Goal: Download file/media

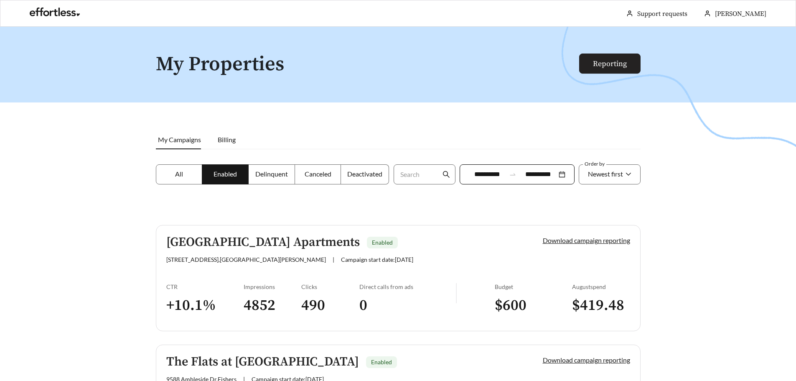
click at [616, 66] on link "Reporting" at bounding box center [610, 64] width 34 height 10
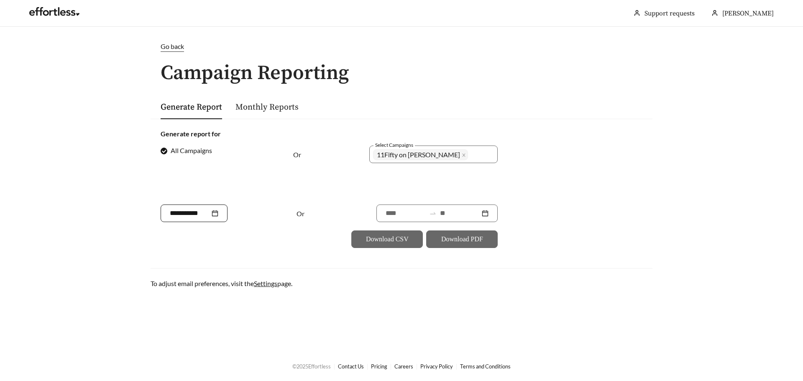
click at [218, 211] on div at bounding box center [194, 213] width 48 height 10
click at [223, 308] on div "Aug" at bounding box center [223, 310] width 25 height 10
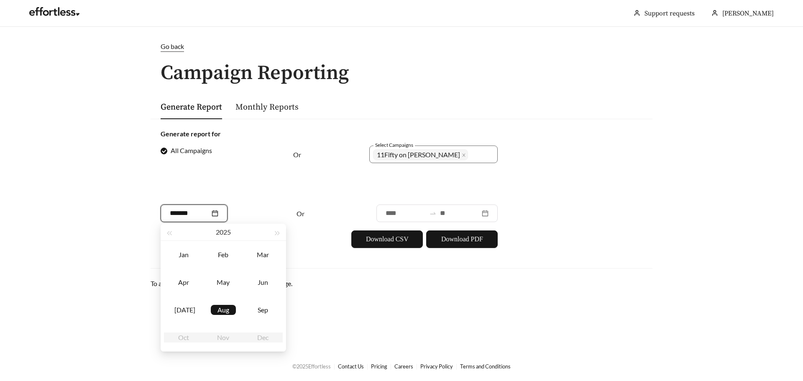
type input "*******"
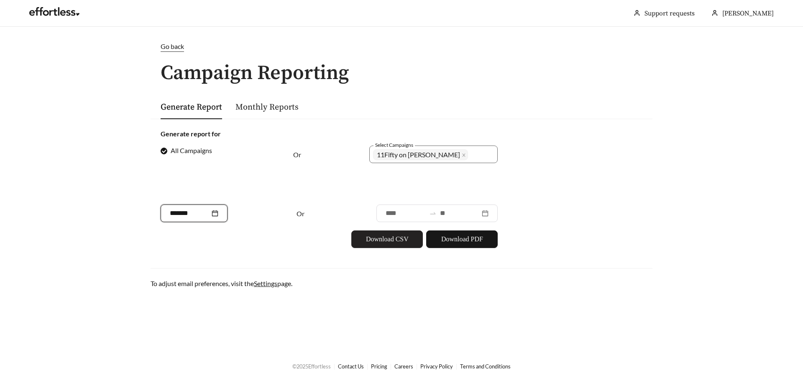
click at [378, 240] on span "Download CSV" at bounding box center [387, 239] width 43 height 10
click at [471, 242] on span "Download PDF" at bounding box center [462, 239] width 42 height 10
click at [273, 111] on link "Monthly Reports" at bounding box center [266, 107] width 63 height 10
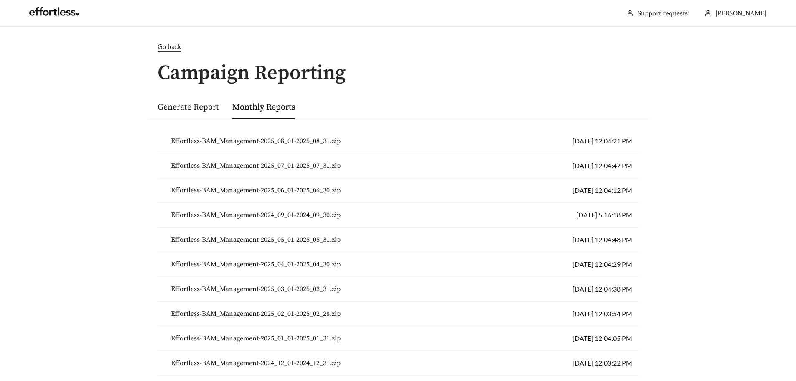
click at [302, 138] on span "Effortless-BAM_Management-2025_08_01-2025_08_31.zip" at bounding box center [256, 141] width 170 height 10
click at [136, 156] on main "Go back Campaign Reporting Generate Report Monthly Reports Effortless-BAM_Manag…" at bounding box center [398, 290] width 796 height 527
click at [116, 50] on main "Go back Campaign Reporting Generate Report Monthly Reports Effortless-BAM_Manag…" at bounding box center [398, 290] width 796 height 527
